Goal: Information Seeking & Learning: Understand process/instructions

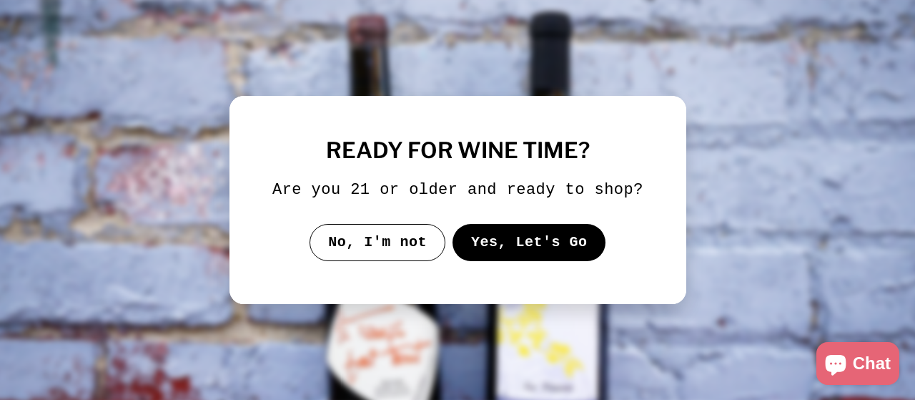
click at [492, 242] on button "Yes, Let's Go" at bounding box center [529, 242] width 154 height 37
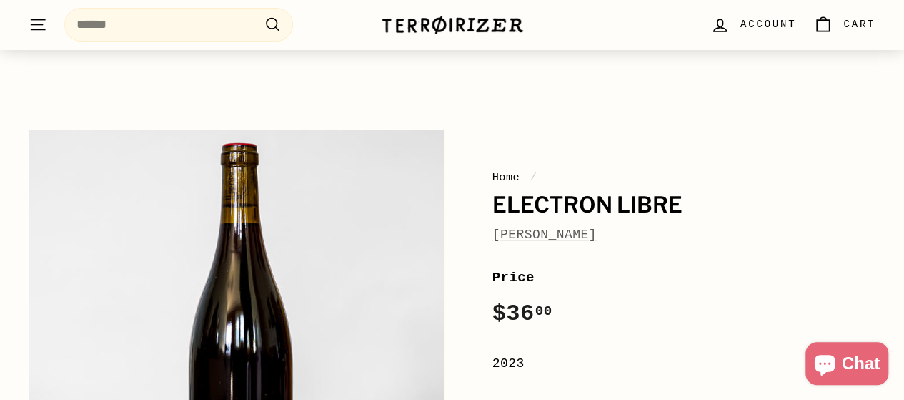
scroll to position [71, 0]
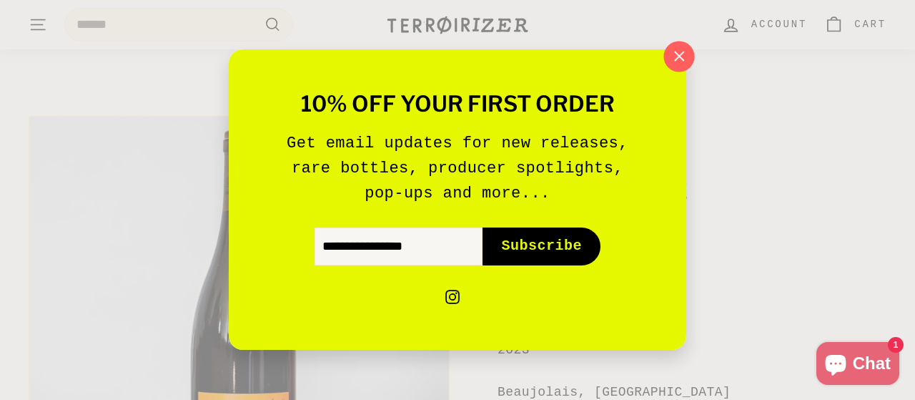
click at [669, 52] on icon "button" at bounding box center [678, 56] width 21 height 21
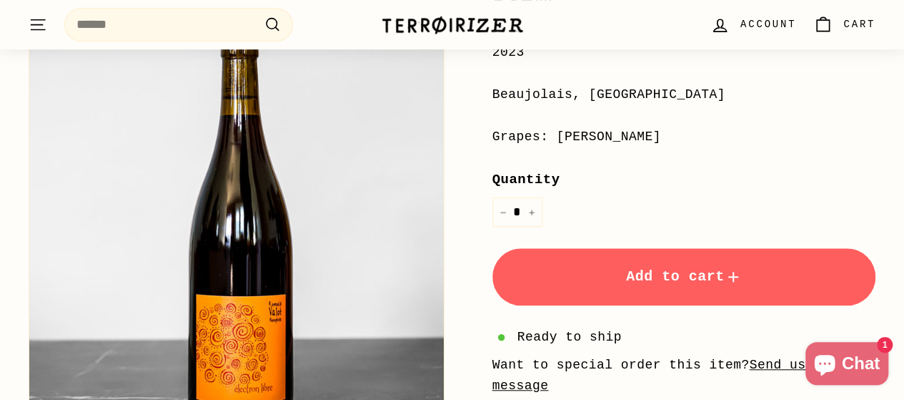
scroll to position [286, 0]
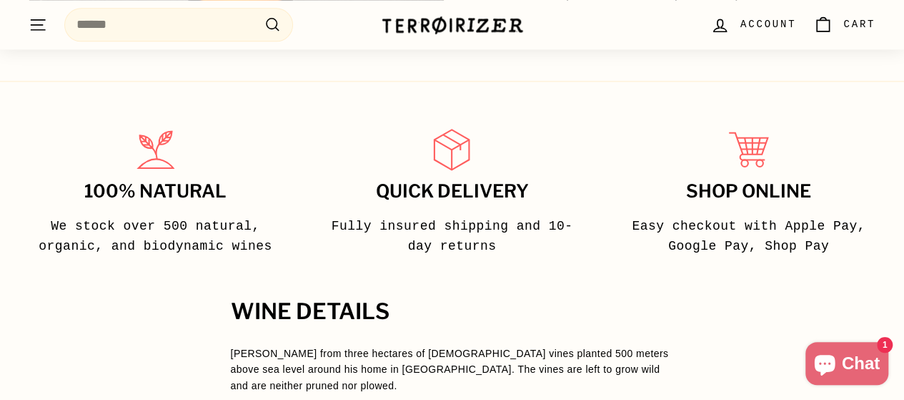
scroll to position [858, 0]
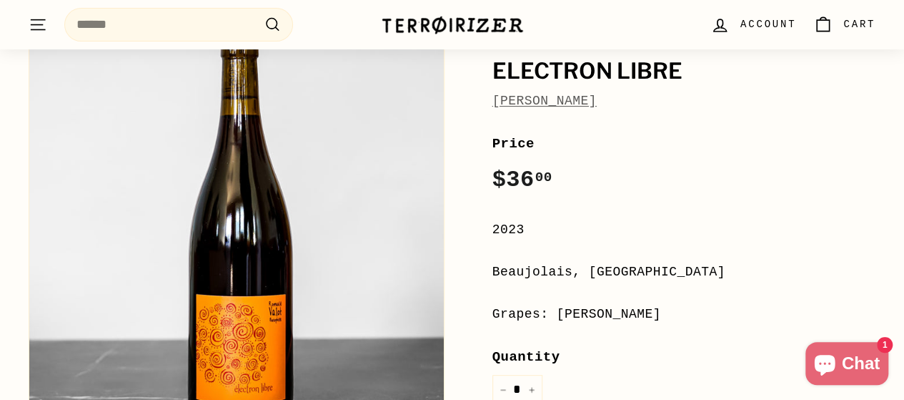
scroll to position [214, 0]
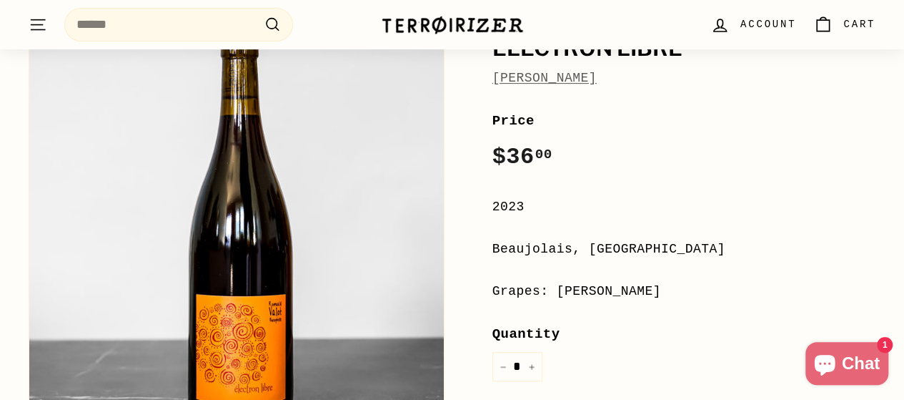
click at [857, 361] on span "Chat" at bounding box center [861, 362] width 38 height 21
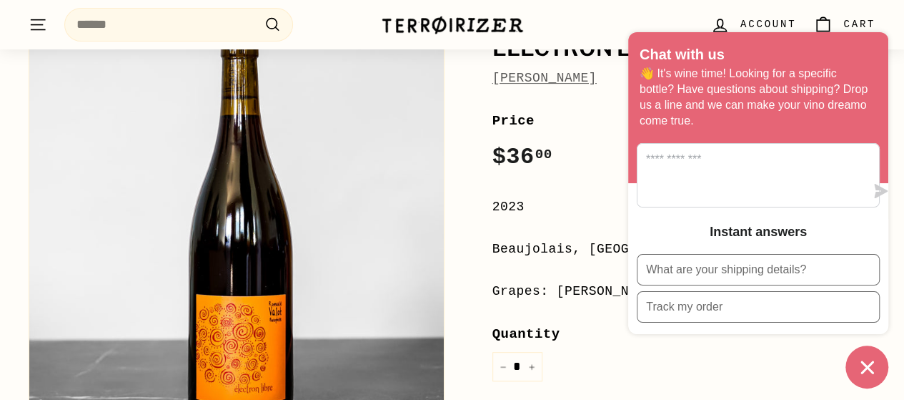
click at [856, 364] on icon "Chat window" at bounding box center [867, 367] width 22 height 22
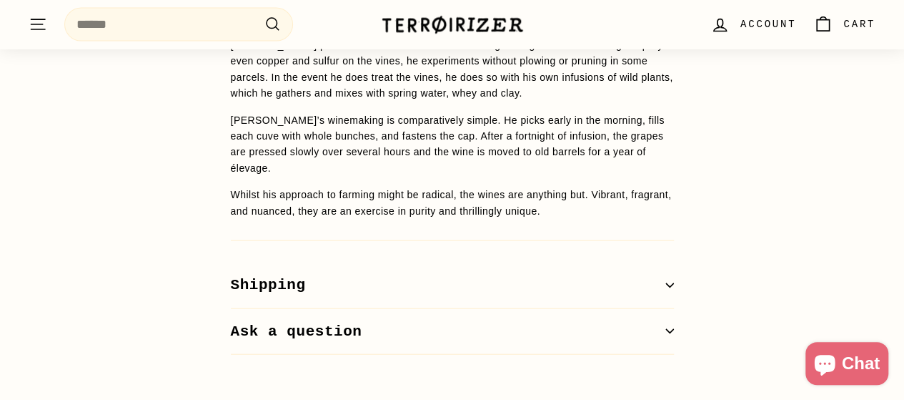
scroll to position [1501, 0]
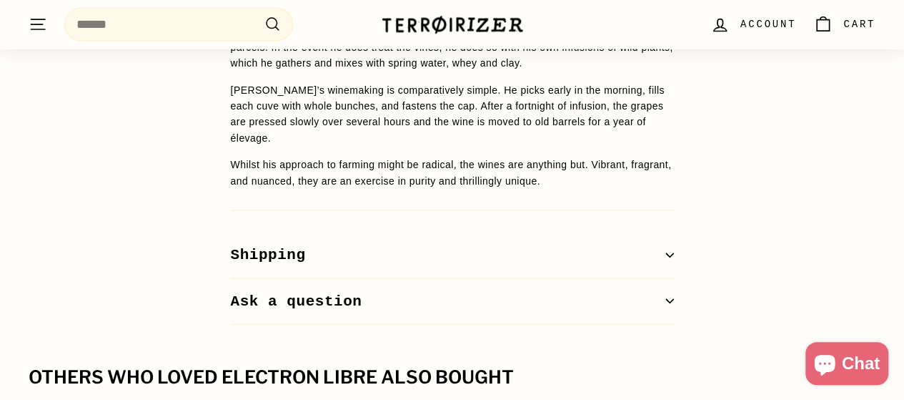
click at [657, 232] on button "Shipping" at bounding box center [452, 255] width 443 height 46
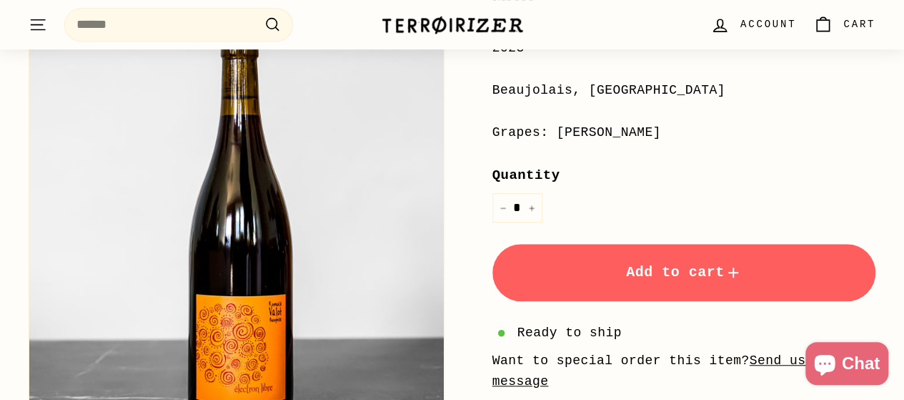
scroll to position [286, 0]
